Goal: Use online tool/utility: Utilize a website feature to perform a specific function

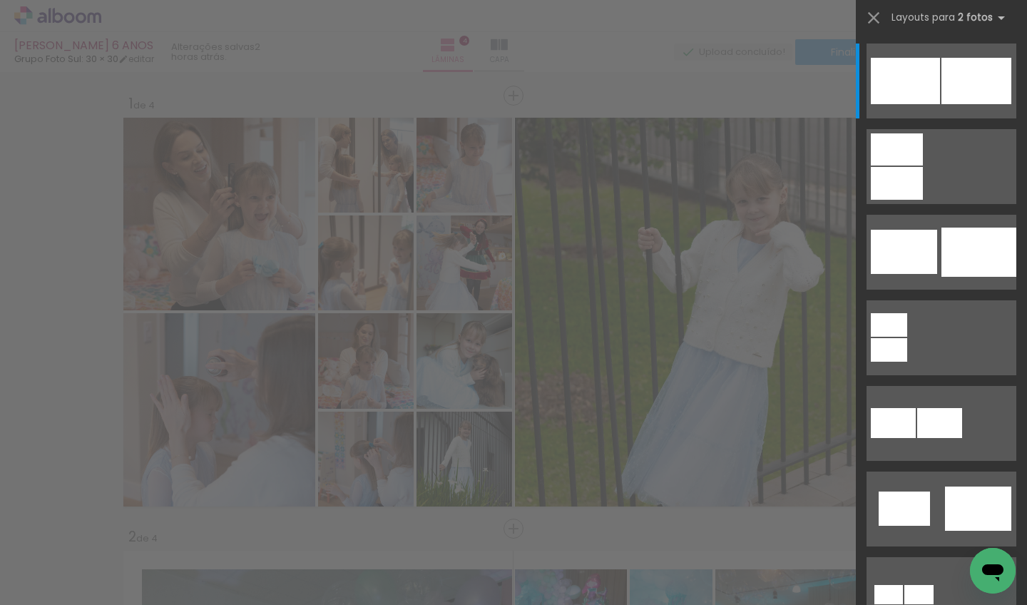
scroll to position [0, 3247]
